Goal: Task Accomplishment & Management: Use online tool/utility

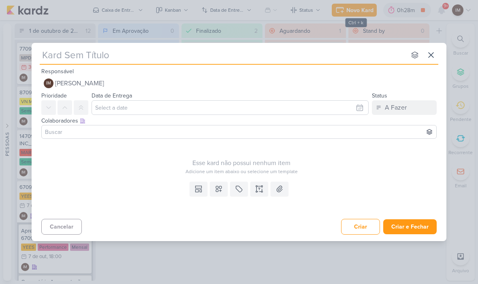
click at [56, 59] on input "text" at bounding box center [223, 55] width 366 height 15
click at [48, 50] on input "text" at bounding box center [223, 55] width 366 height 15
click at [45, 56] on input "text" at bounding box center [223, 55] width 366 height 15
paste input "8710011_HINES_NOTAS_FISCAIS_GOOGLE_META_OUTUBRO"
type input "8710011_HINES_NOTAS_FISCAIS_GOOGLE_META_OUTUBRO"
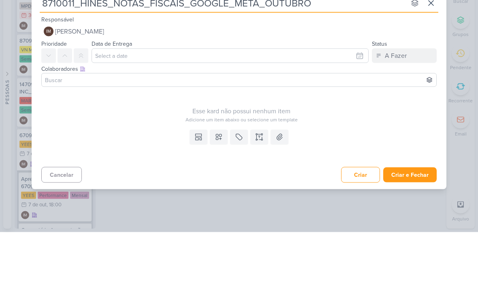
type input "8710011_HINES_NOTAS_FISCAIS_GOOGLE_META_OUTUBRO"
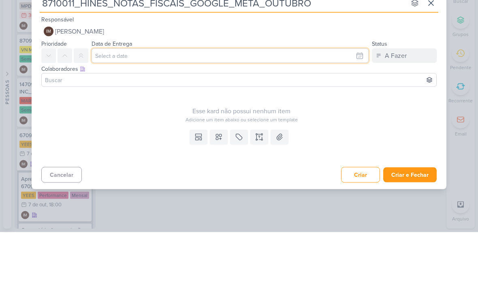
click at [349, 100] on input "text" at bounding box center [229, 107] width 277 height 15
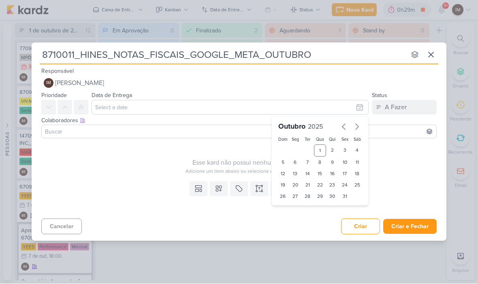
click at [332, 151] on div "2" at bounding box center [332, 151] width 13 height 12
type input "2 de outubro de 2025 às 23:59"
click at [293, 208] on select "00 01 02 03 04 05 06 07 08 09 10 11 12 13 14 15 16 17 18 19 20 21 22 23" at bounding box center [294, 211] width 11 height 10
select select "18"
type input "[DATE] 18:59"
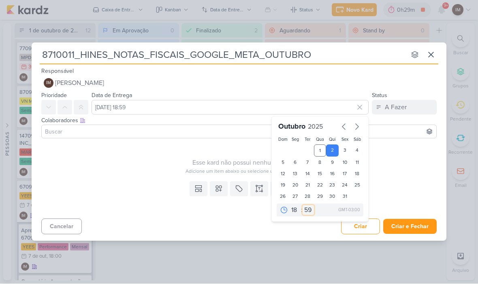
click at [311, 210] on select "00 05 10 15 20 25 30 35 40 45 50 55 59" at bounding box center [307, 211] width 11 height 10
select select "0"
type input "2 de outubro de 2025 às 18:00"
click at [220, 185] on icon at bounding box center [219, 189] width 8 height 8
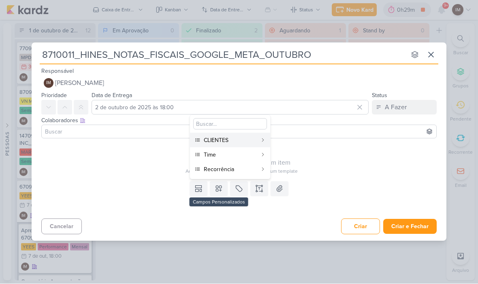
click at [249, 139] on div "CLIENTES" at bounding box center [230, 140] width 53 height 9
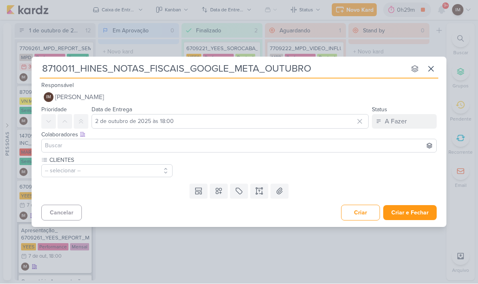
click at [220, 191] on icon at bounding box center [219, 191] width 8 height 8
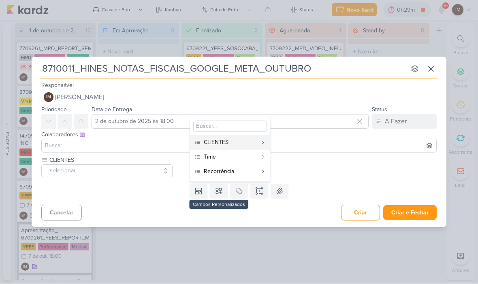
click at [238, 155] on div "Time" at bounding box center [230, 157] width 53 height 9
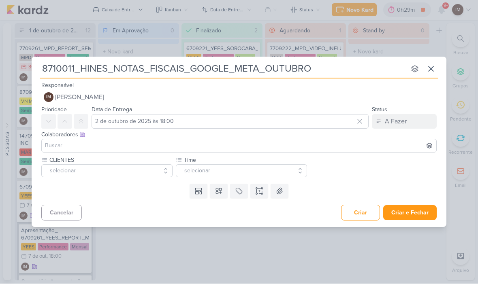
click at [221, 192] on icon at bounding box center [219, 192] width 6 height 6
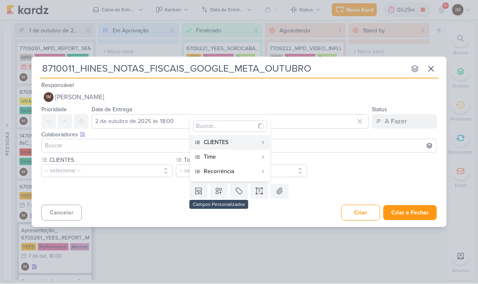
click at [236, 170] on div "Recorrência" at bounding box center [230, 172] width 53 height 9
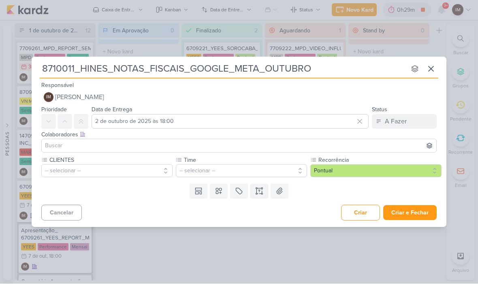
click at [138, 171] on button "-- selecionar --" at bounding box center [106, 171] width 131 height 13
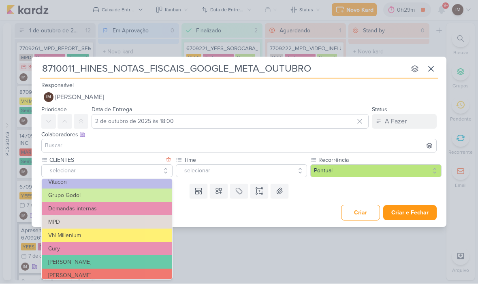
scroll to position [60, 0]
click at [136, 232] on button "VN Millenium" at bounding box center [107, 235] width 130 height 13
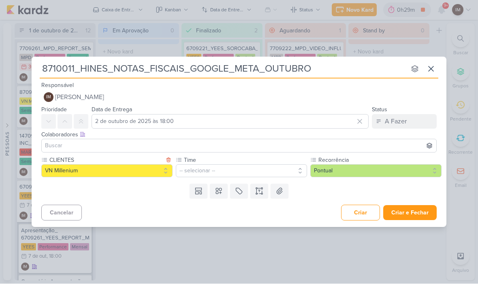
click at [284, 171] on button "-- selecionar --" at bounding box center [241, 171] width 131 height 13
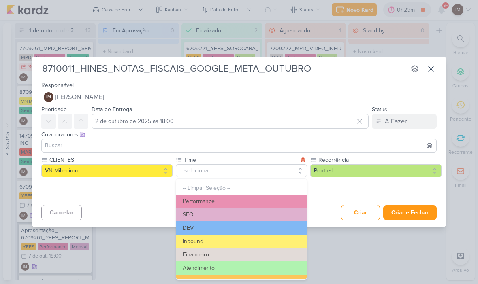
click at [270, 197] on button "Performance" at bounding box center [241, 201] width 130 height 13
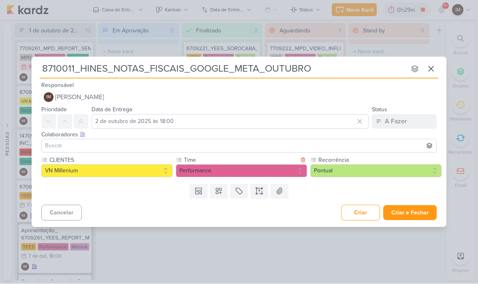
click at [349, 171] on button "Pontual" at bounding box center [375, 171] width 131 height 13
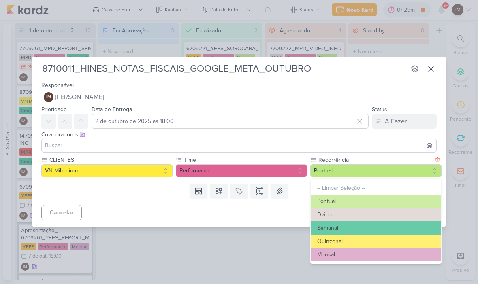
click at [332, 258] on button "Mensal" at bounding box center [375, 255] width 130 height 13
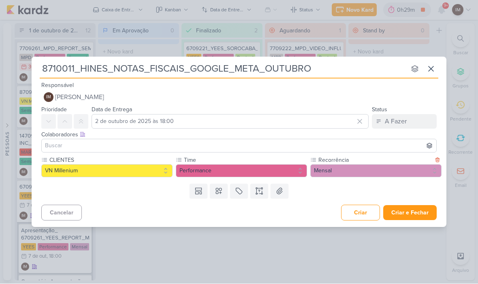
click at [265, 194] on button at bounding box center [259, 191] width 18 height 15
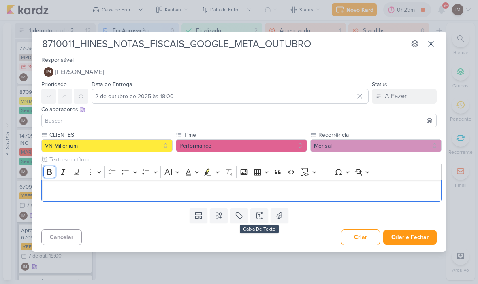
click at [45, 174] on icon "Editor toolbar" at bounding box center [49, 172] width 8 height 8
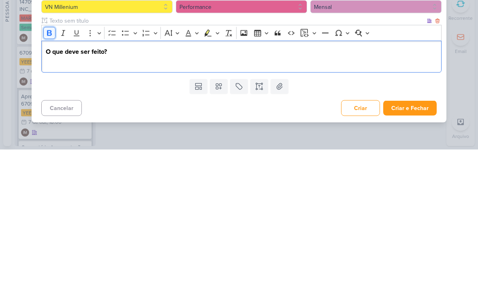
click at [46, 162] on button "Bold" at bounding box center [49, 168] width 12 height 12
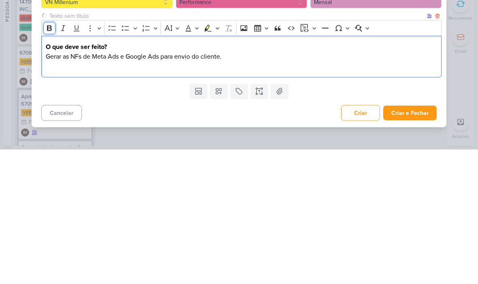
click at [51, 159] on icon "Editor toolbar" at bounding box center [49, 163] width 8 height 8
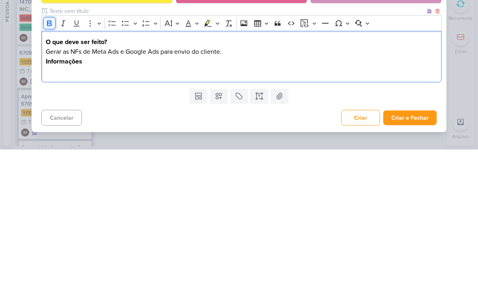
click at [49, 155] on icon "Editor toolbar" at bounding box center [49, 158] width 5 height 6
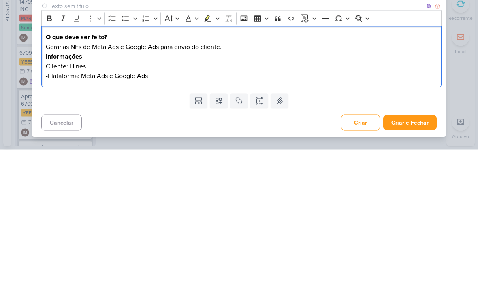
click at [463, 57] on div "8710011_HINES_NOTAS_FISCAIS_GOOGLE_META_OUTUBRO nenhum grupo disponível esc Res…" at bounding box center [239, 142] width 478 height 284
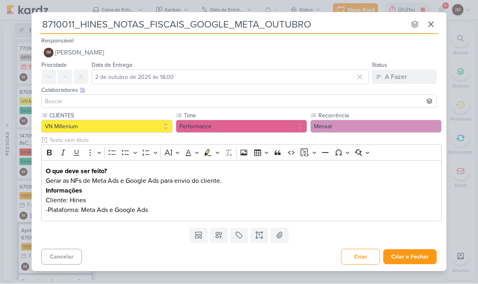
click at [89, 57] on span "[PERSON_NAME]" at bounding box center [79, 53] width 49 height 10
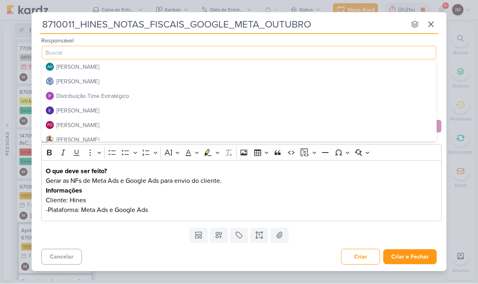
scroll to position [51, 0]
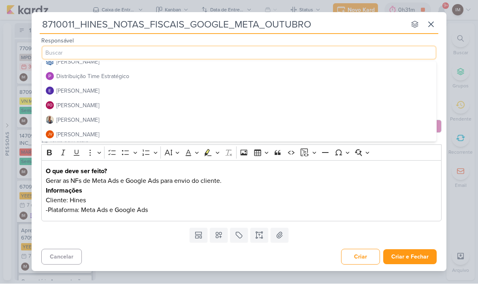
click at [69, 76] on div "Distribuição Time Estratégico" at bounding box center [92, 76] width 73 height 9
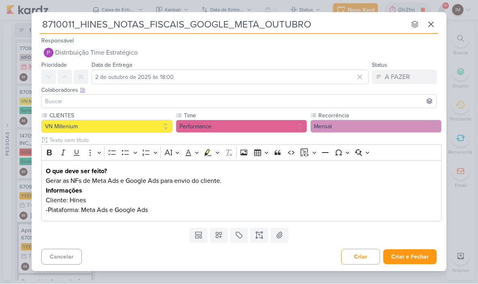
click at [53, 104] on input at bounding box center [238, 102] width 391 height 10
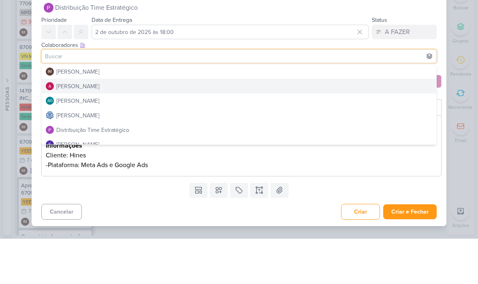
click at [64, 124] on button "[PERSON_NAME]" at bounding box center [239, 131] width 394 height 15
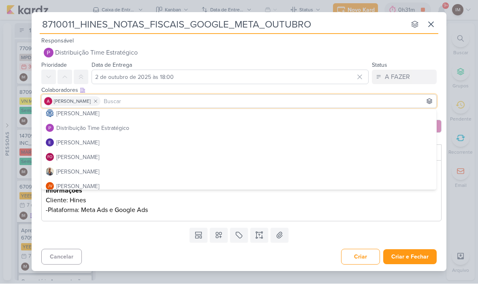
scroll to position [50, 0]
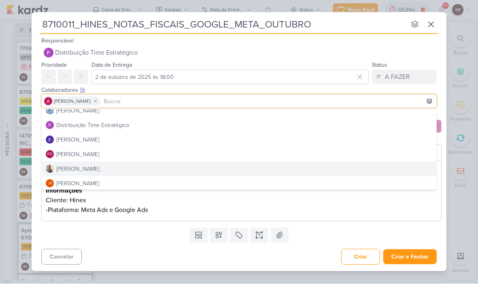
click at [68, 169] on div "[PERSON_NAME]" at bounding box center [77, 169] width 43 height 9
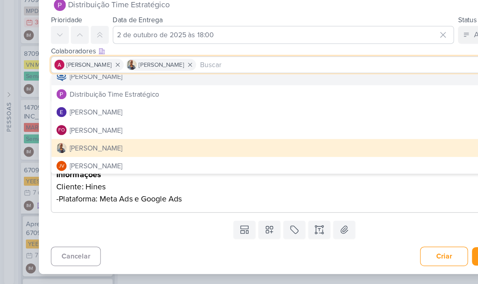
click at [182, 104] on button "[PERSON_NAME]" at bounding box center [239, 111] width 394 height 15
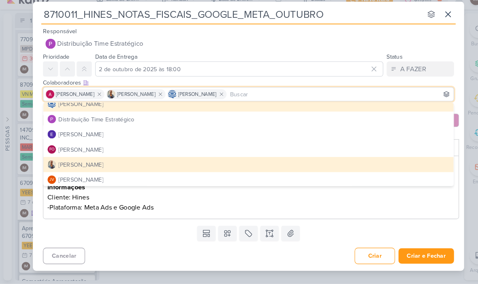
click at [155, 227] on div "Templates Campos Personalizados CLIENTES [PERSON_NAME] MPD" at bounding box center [239, 235] width 414 height 21
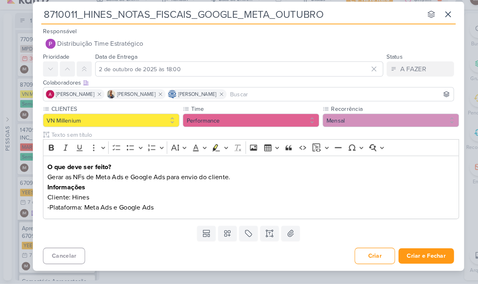
click at [416, 250] on button "Criar e Fechar" at bounding box center [409, 257] width 53 height 15
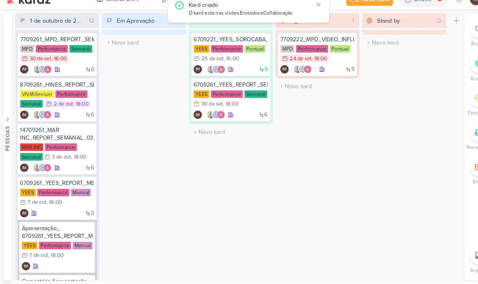
click at [332, 149] on div "Aguardando 1 Mover Para Esquerda Mover Para Direita [GEOGRAPHIC_DATA] 7709222_M…" at bounding box center [305, 151] width 81 height 257
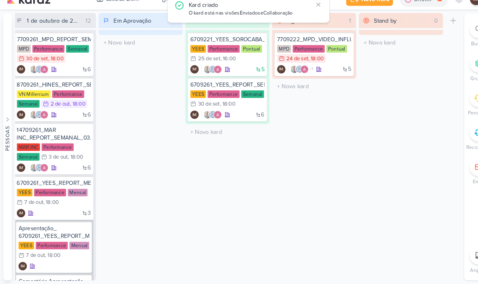
scroll to position [0, 3]
